Goal: Task Accomplishment & Management: Complete application form

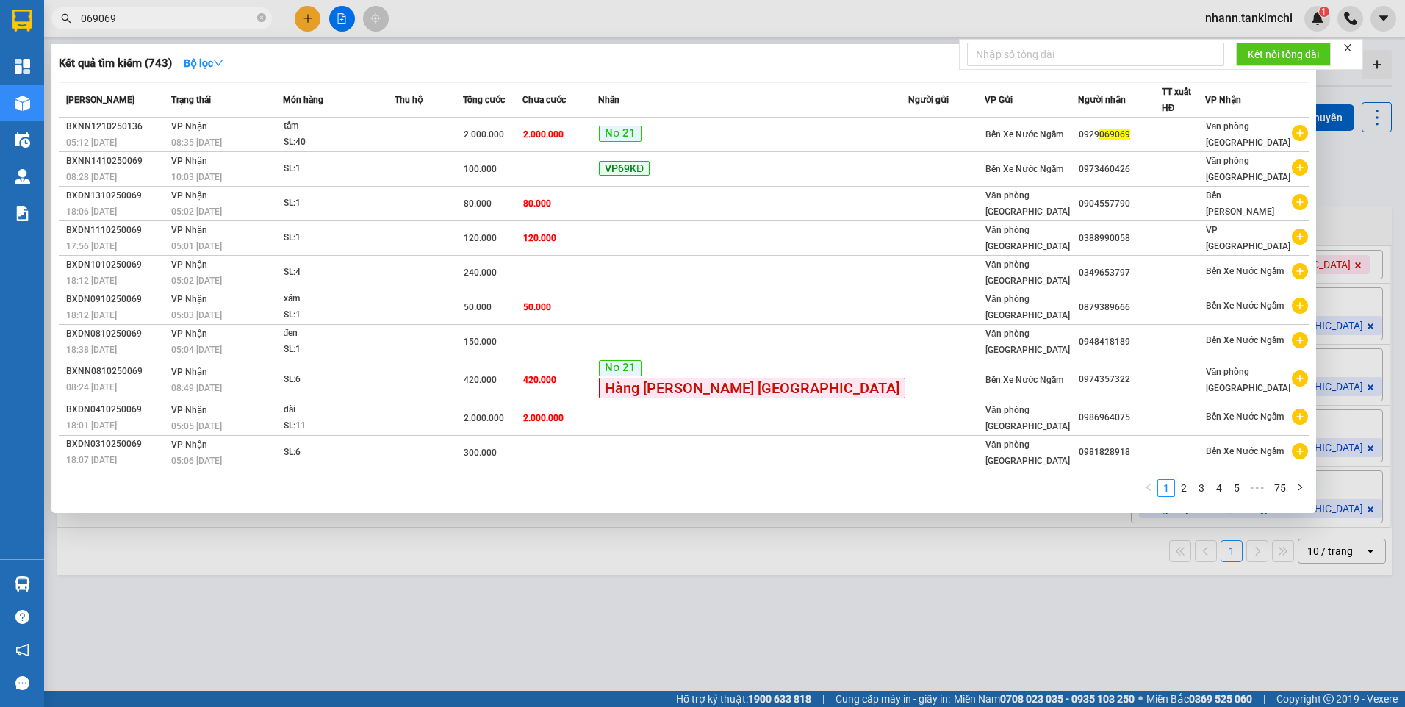
drag, startPoint x: 129, startPoint y: 17, endPoint x: 74, endPoint y: 26, distance: 56.0
click at [74, 26] on span "069069" at bounding box center [161, 18] width 221 height 22
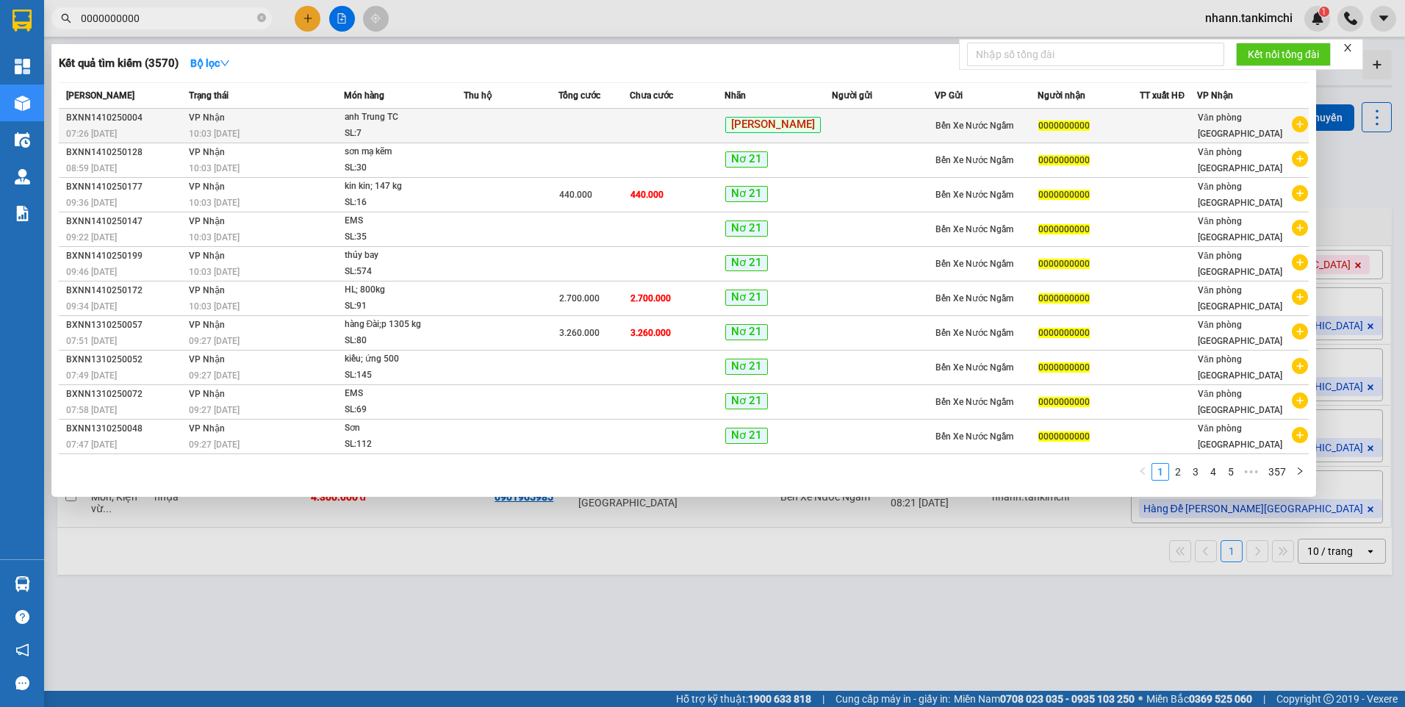
type input "0000000000"
click at [516, 125] on td at bounding box center [511, 126] width 95 height 35
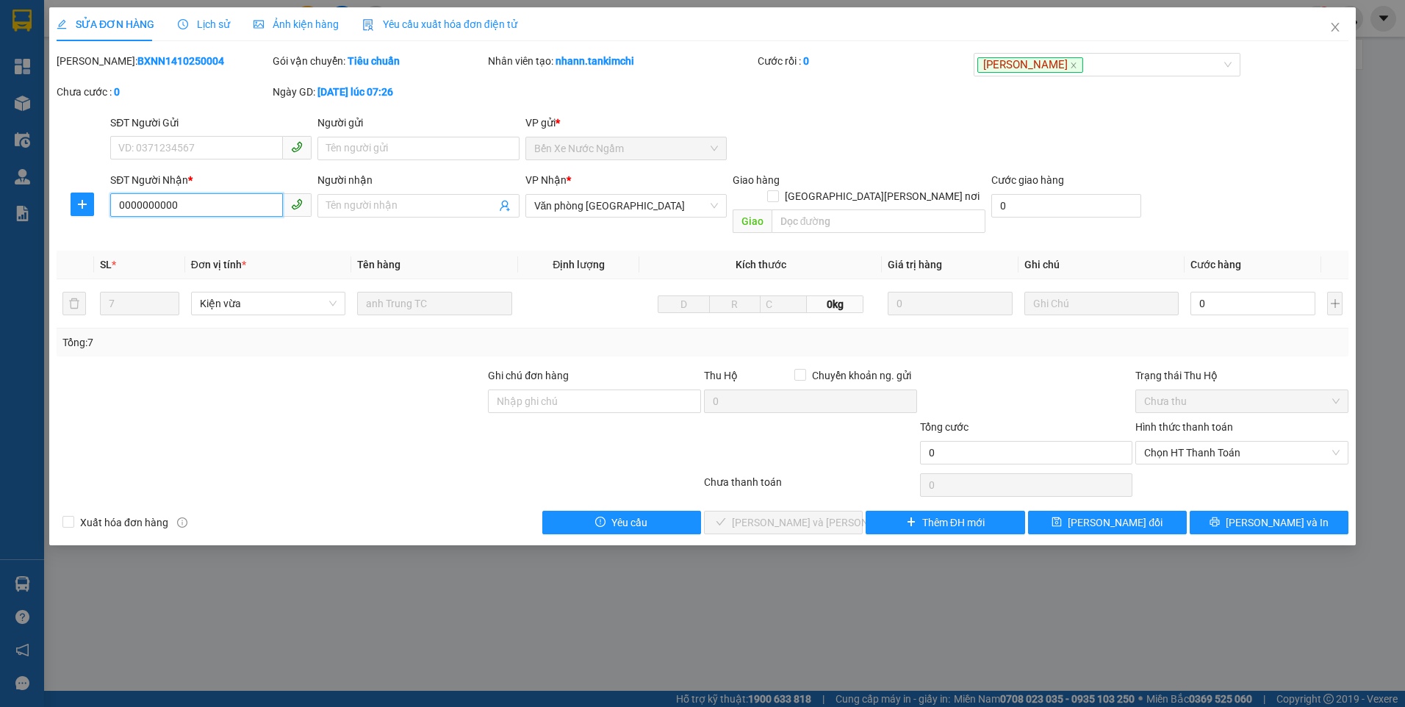
click at [186, 205] on input "0000000000" at bounding box center [196, 205] width 173 height 24
drag, startPoint x: 159, startPoint y: 211, endPoint x: 103, endPoint y: 215, distance: 56.0
click at [104, 215] on div "SĐT Người [PERSON_NAME] * 0000000000 0000000000 Người [PERSON_NAME] Tên người […" at bounding box center [702, 206] width 1295 height 68
paste input "703180083"
type input "0703180083"
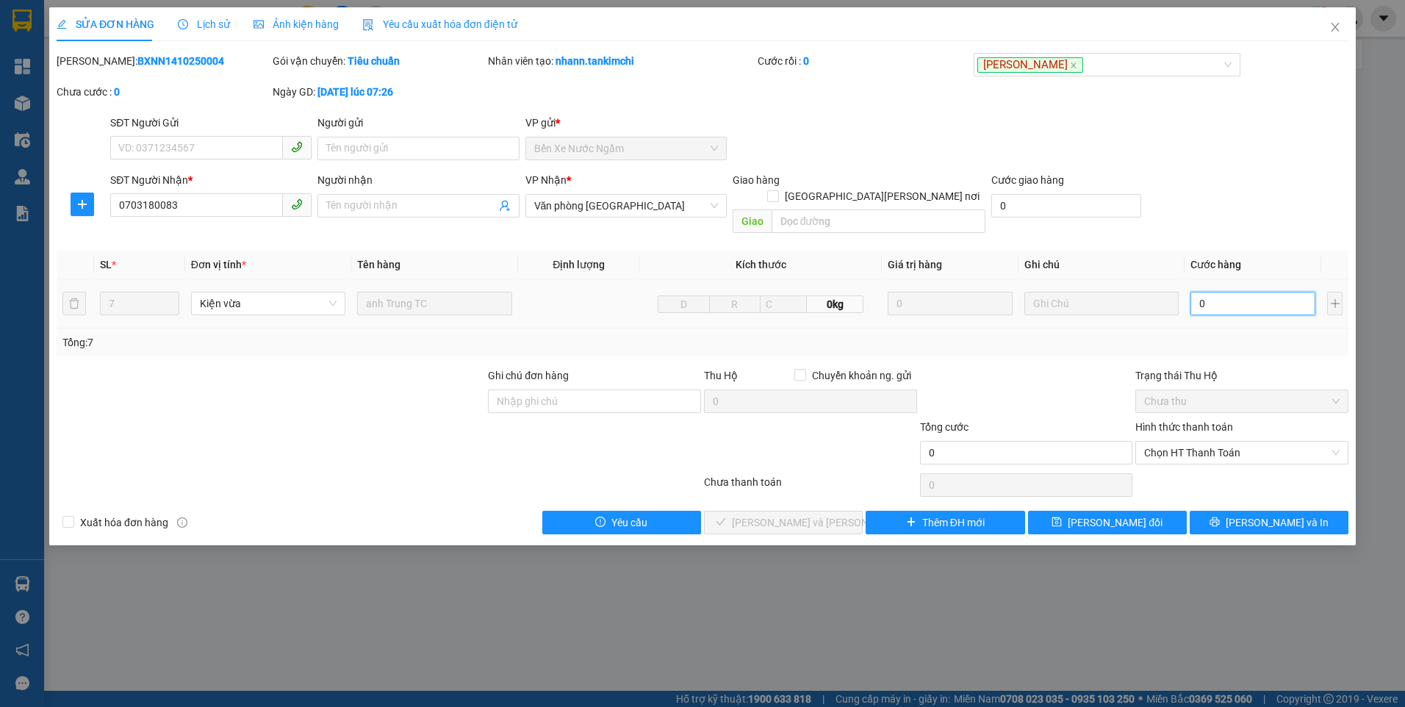
click at [1224, 292] on input "0" at bounding box center [1253, 304] width 125 height 24
type input "2"
type input "21"
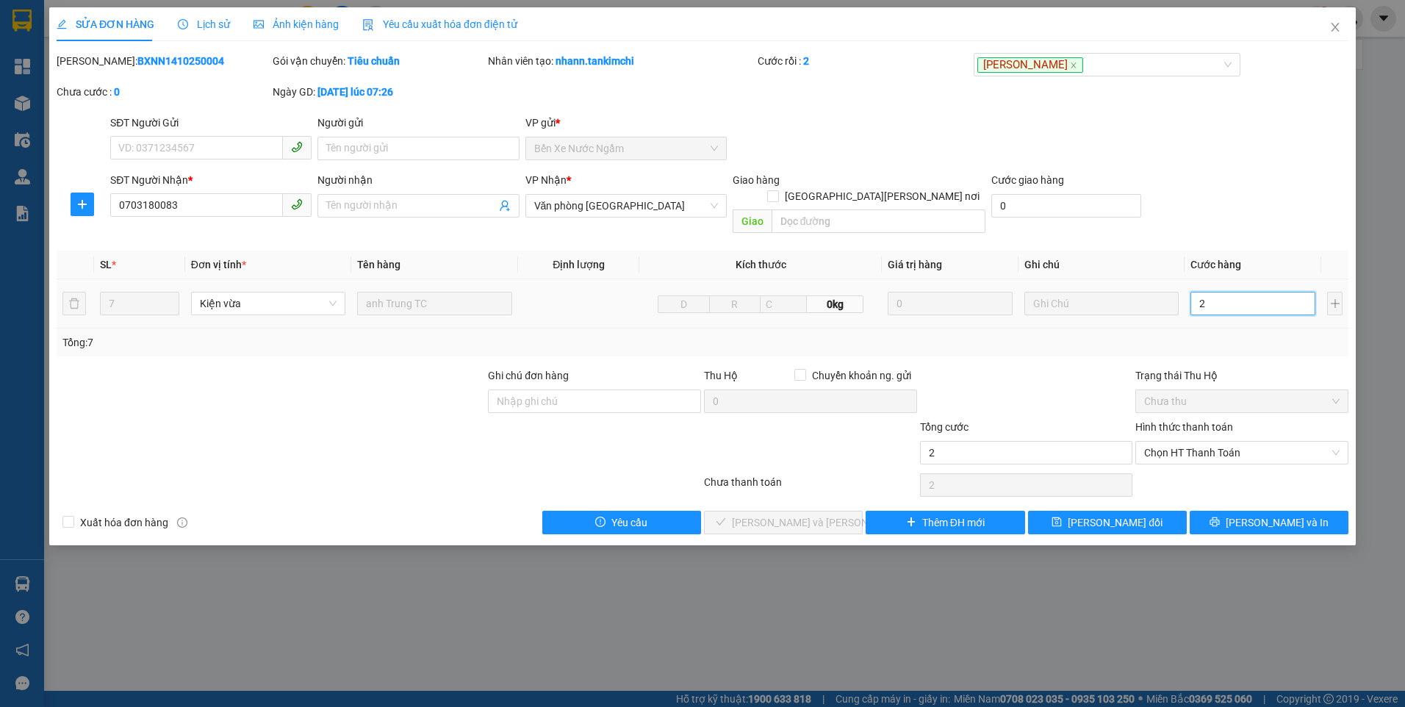
type input "21"
type input "210"
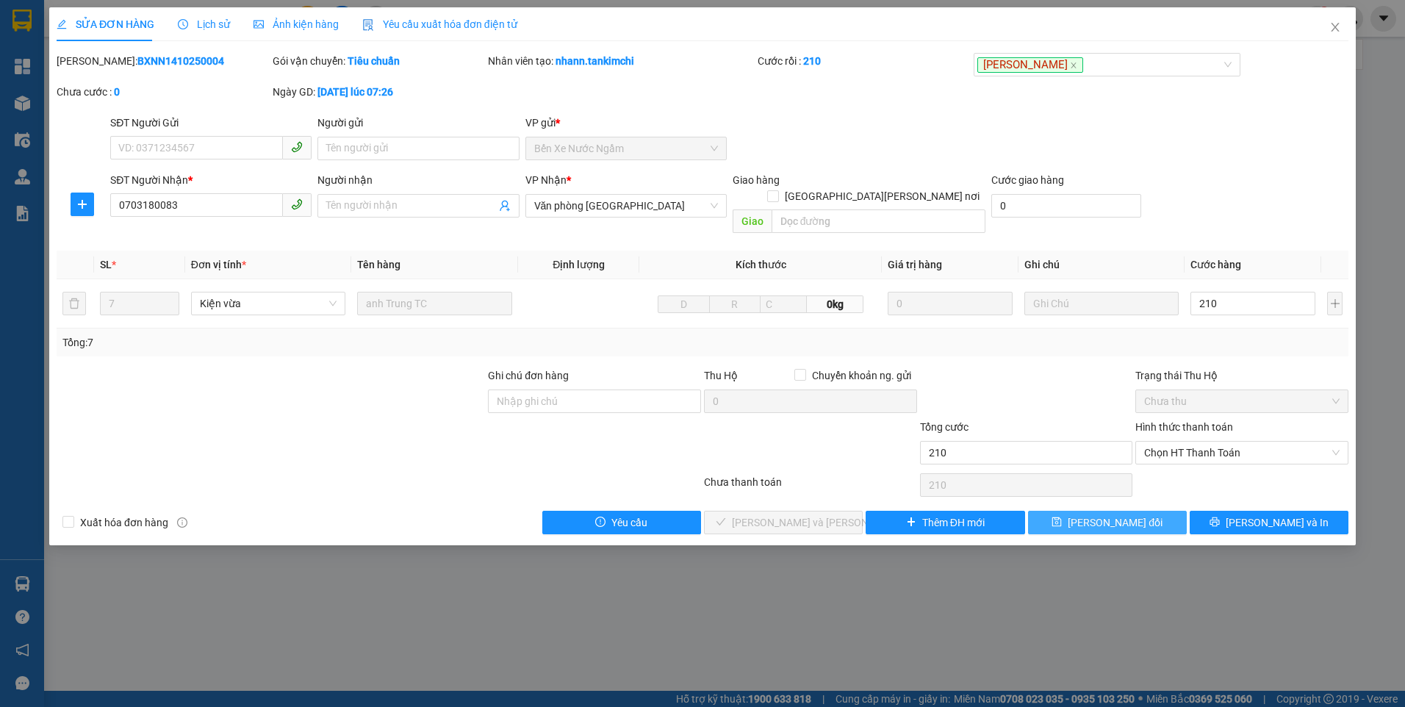
type input "210.000"
click at [1112, 515] on span "[PERSON_NAME] đổi" at bounding box center [1115, 523] width 95 height 16
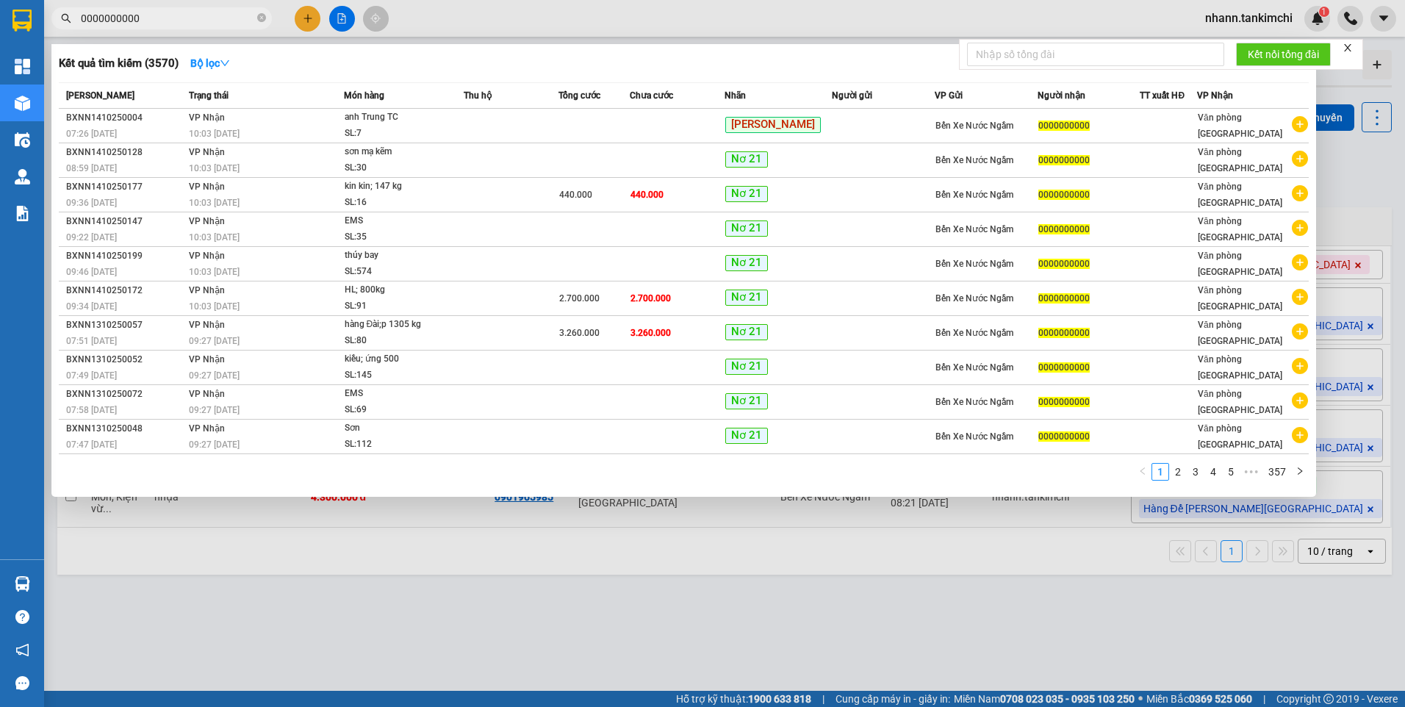
drag, startPoint x: 157, startPoint y: 23, endPoint x: 78, endPoint y: 30, distance: 79.7
click at [78, 30] on div "Kết quả [PERSON_NAME] ( 3570 ) Bộ lọc Mã ĐH Trạng thái Món hàng Thu hộ Tổng [PE…" at bounding box center [143, 19] width 287 height 26
paste input "935750242"
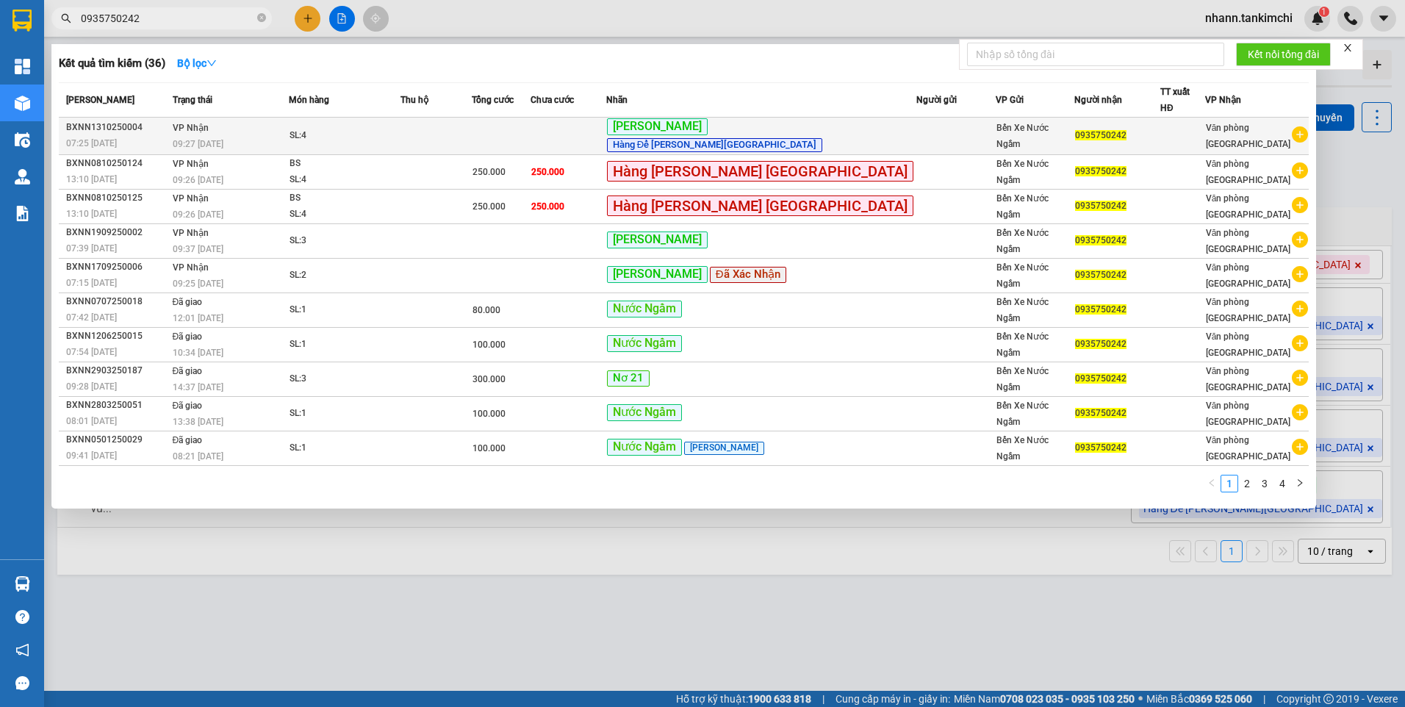
type input "0935750242"
click at [531, 133] on td at bounding box center [501, 136] width 59 height 37
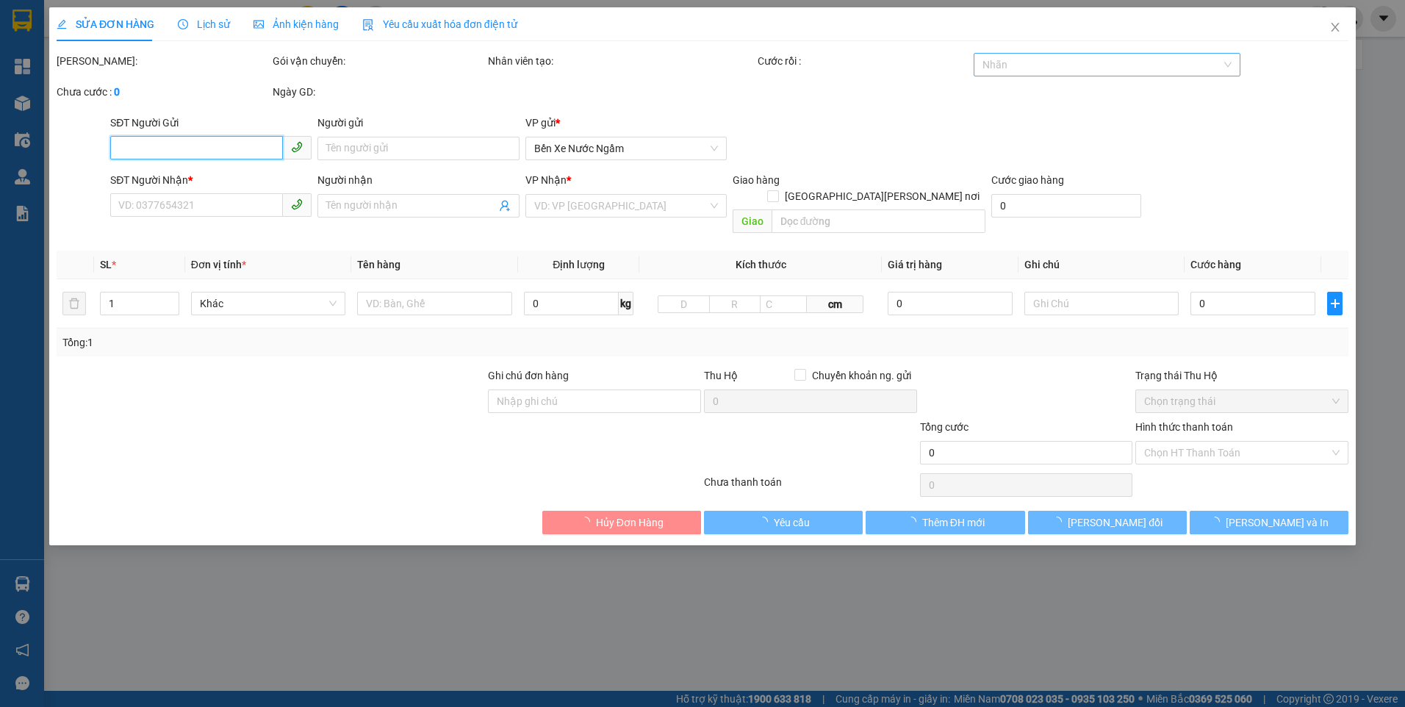
type input "0935750242"
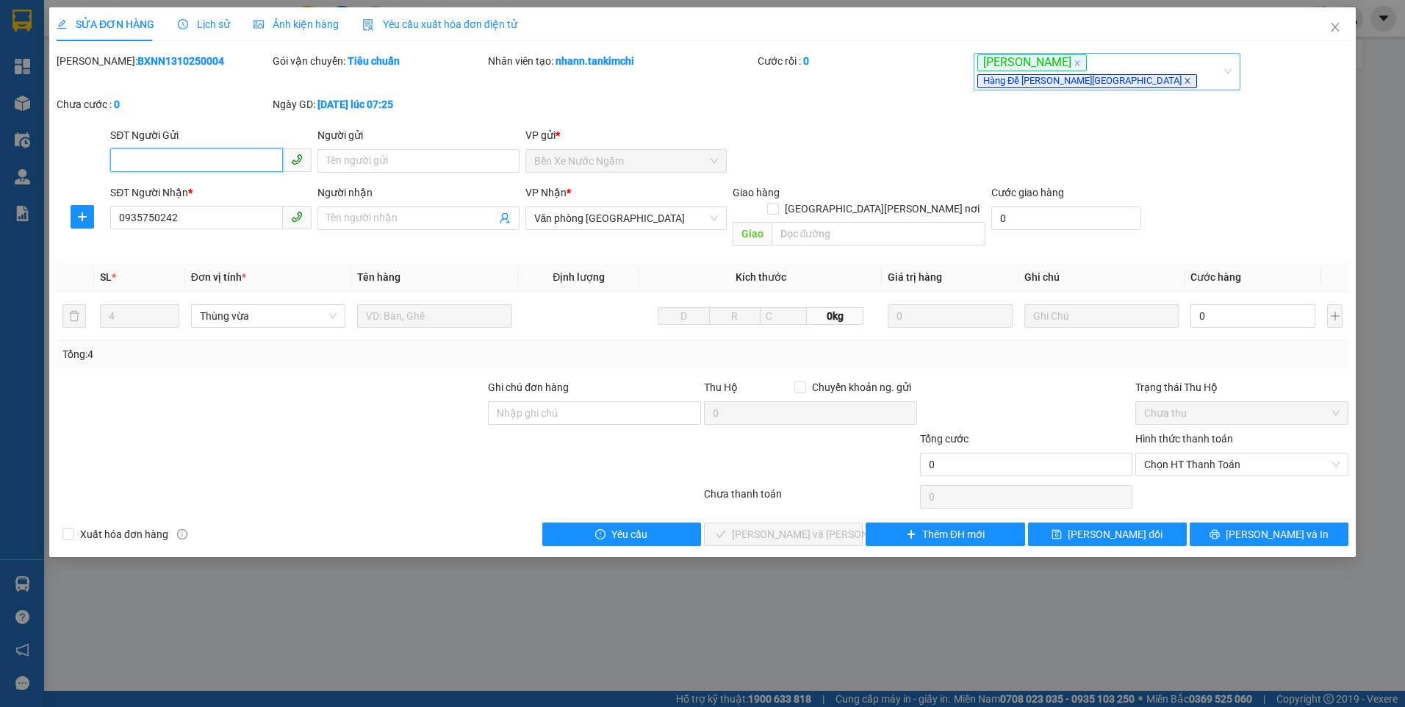
click at [1184, 77] on icon "close" at bounding box center [1187, 80] width 7 height 7
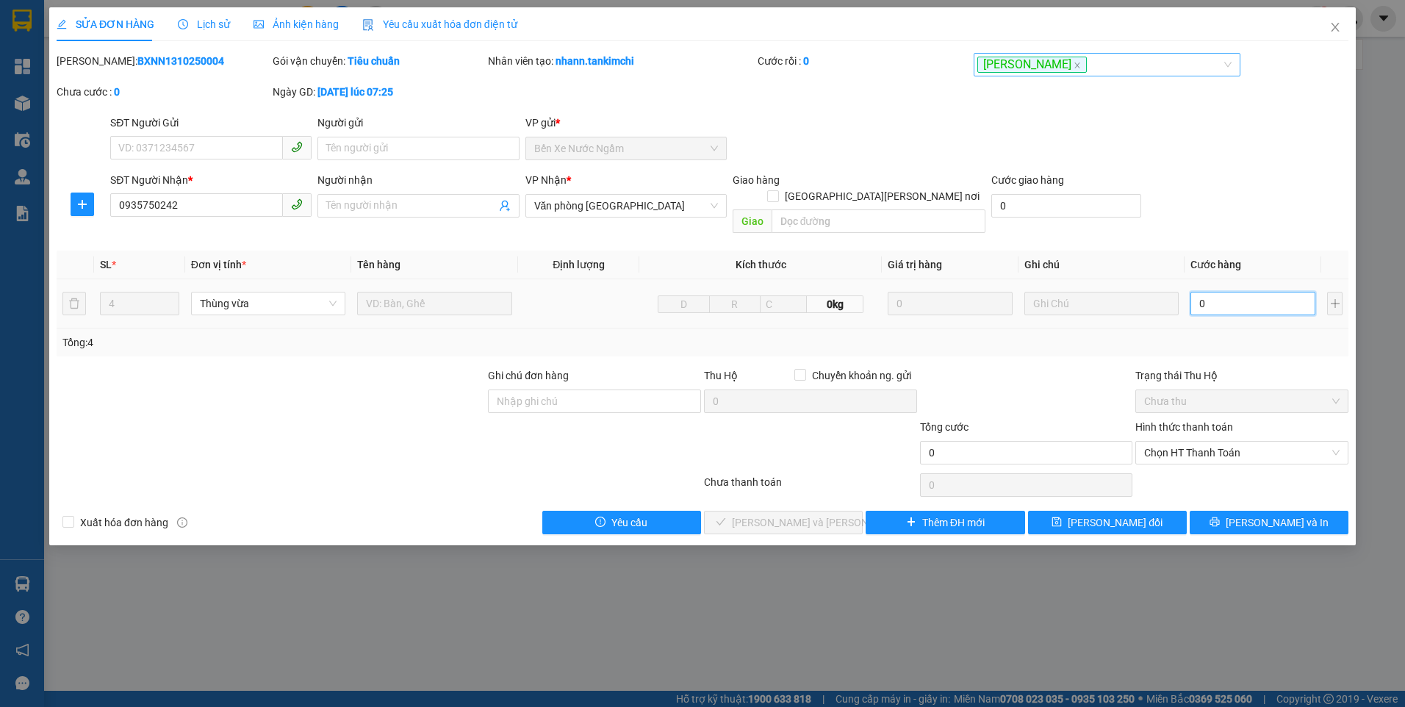
click at [1234, 292] on input "0" at bounding box center [1253, 304] width 125 height 24
type input "3"
type input "35"
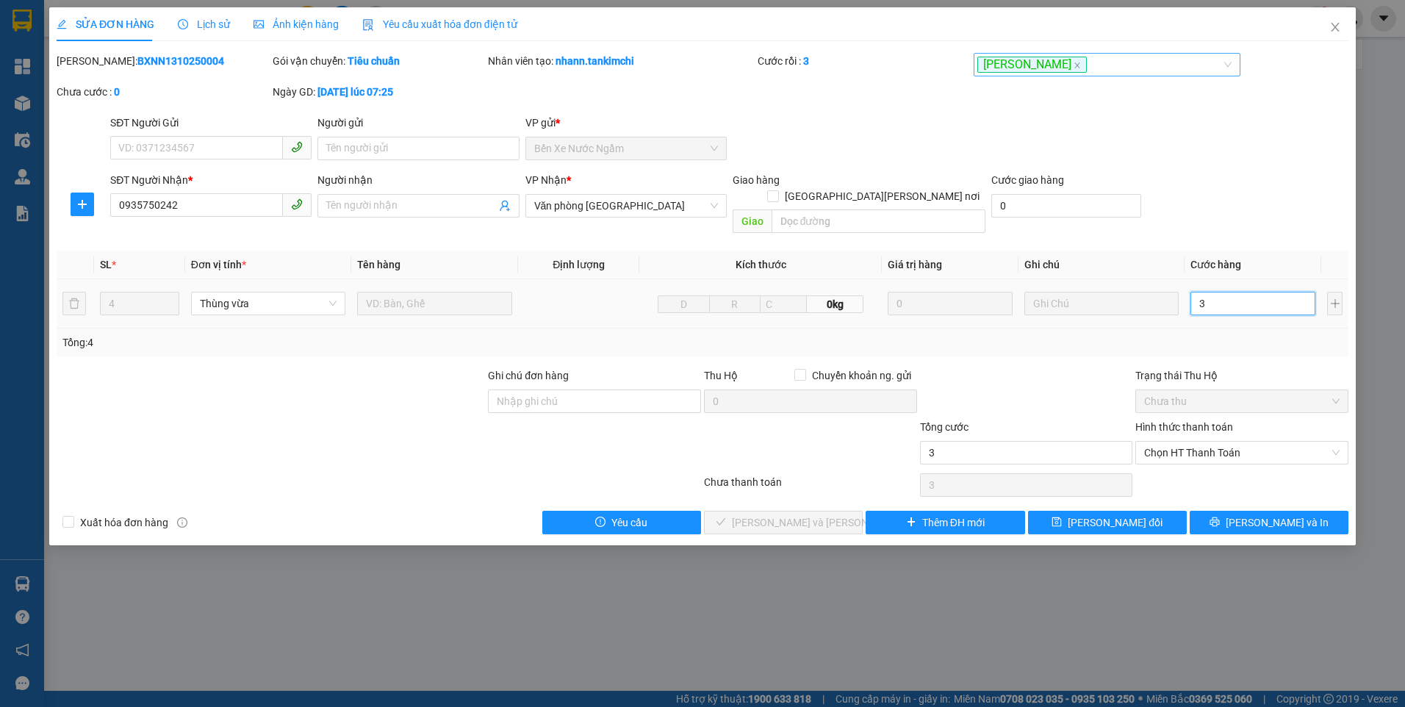
type input "35"
type input "350"
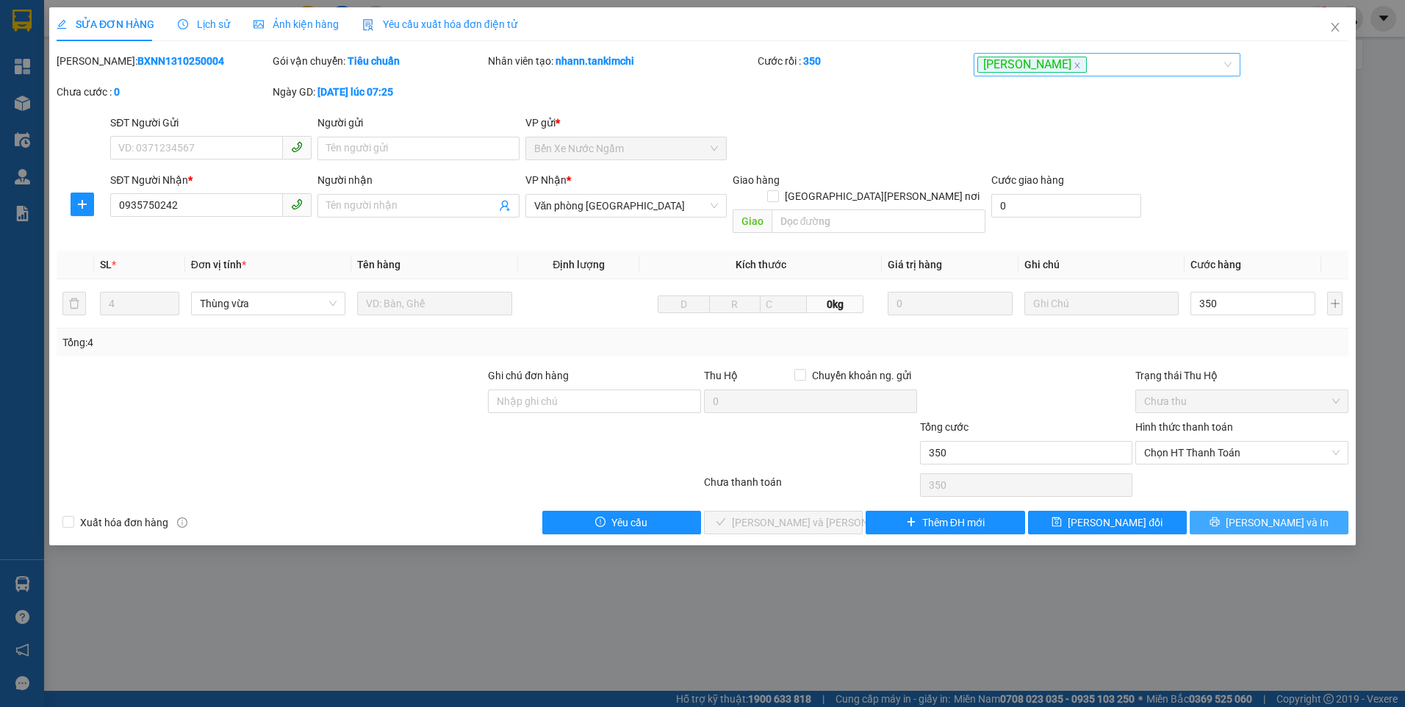
type input "350.000"
click at [1236, 511] on button "[PERSON_NAME] và In" at bounding box center [1269, 523] width 159 height 24
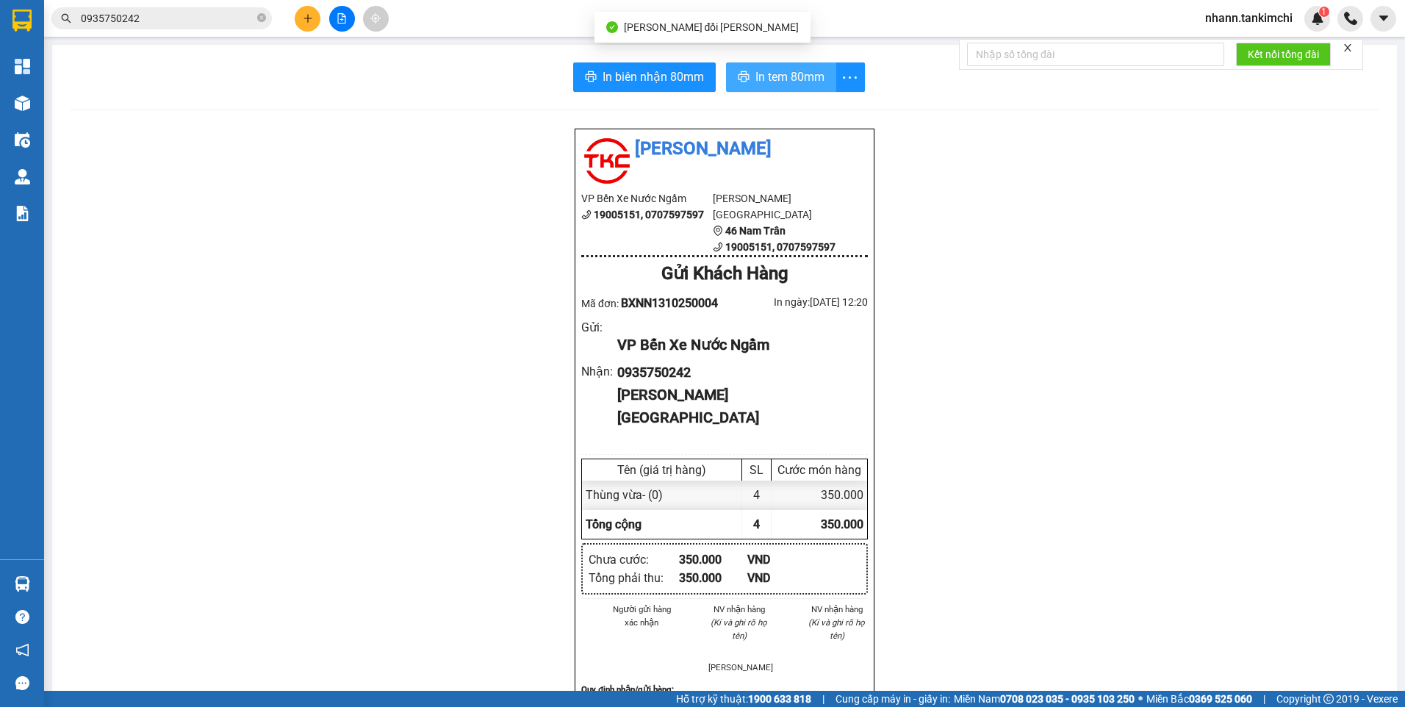
click at [788, 87] on button "In tem 80mm" at bounding box center [781, 76] width 110 height 29
